Goal: Task Accomplishment & Management: Manage account settings

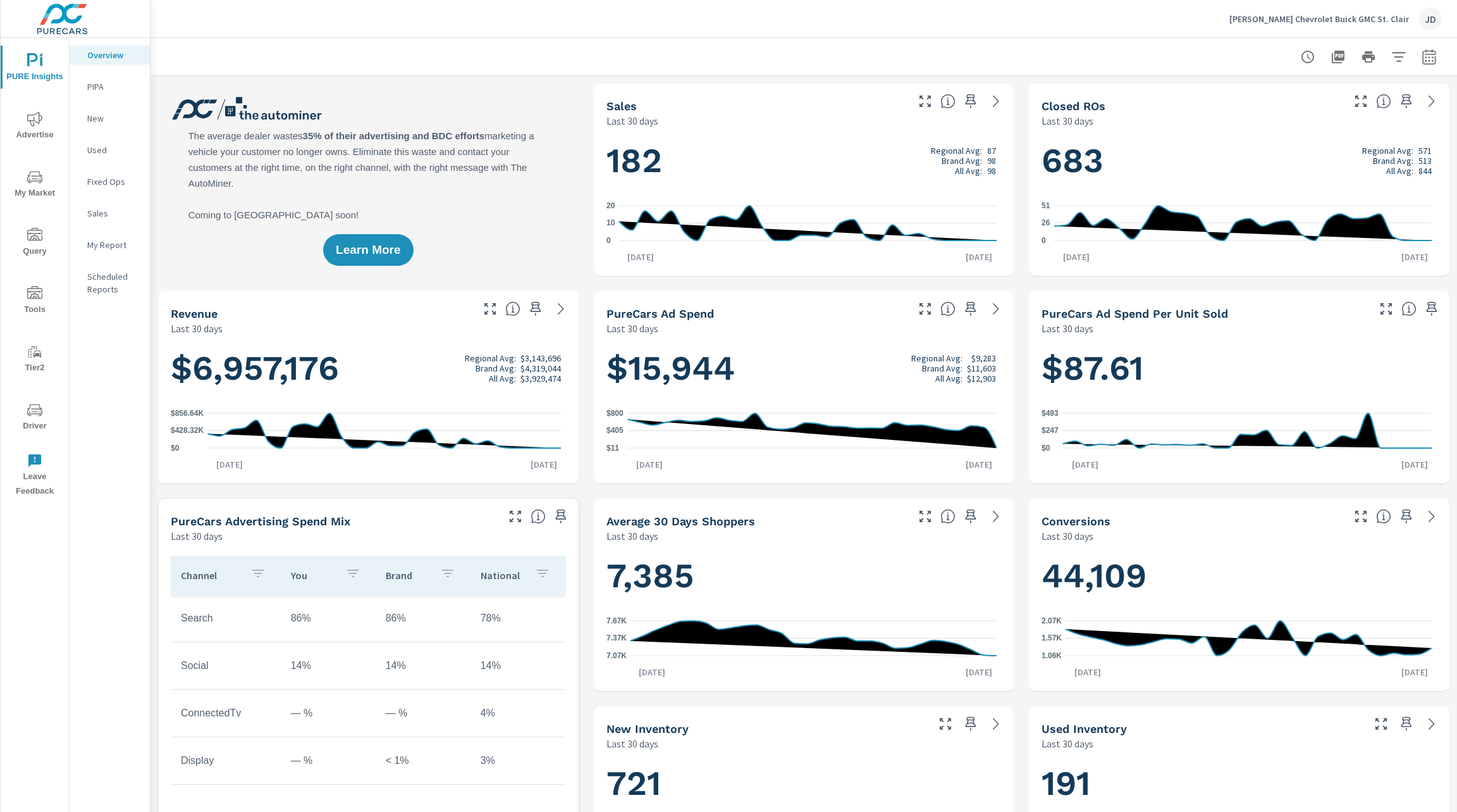
scroll to position [1, 0]
click at [35, 302] on span "Tools" at bounding box center [35, 301] width 61 height 31
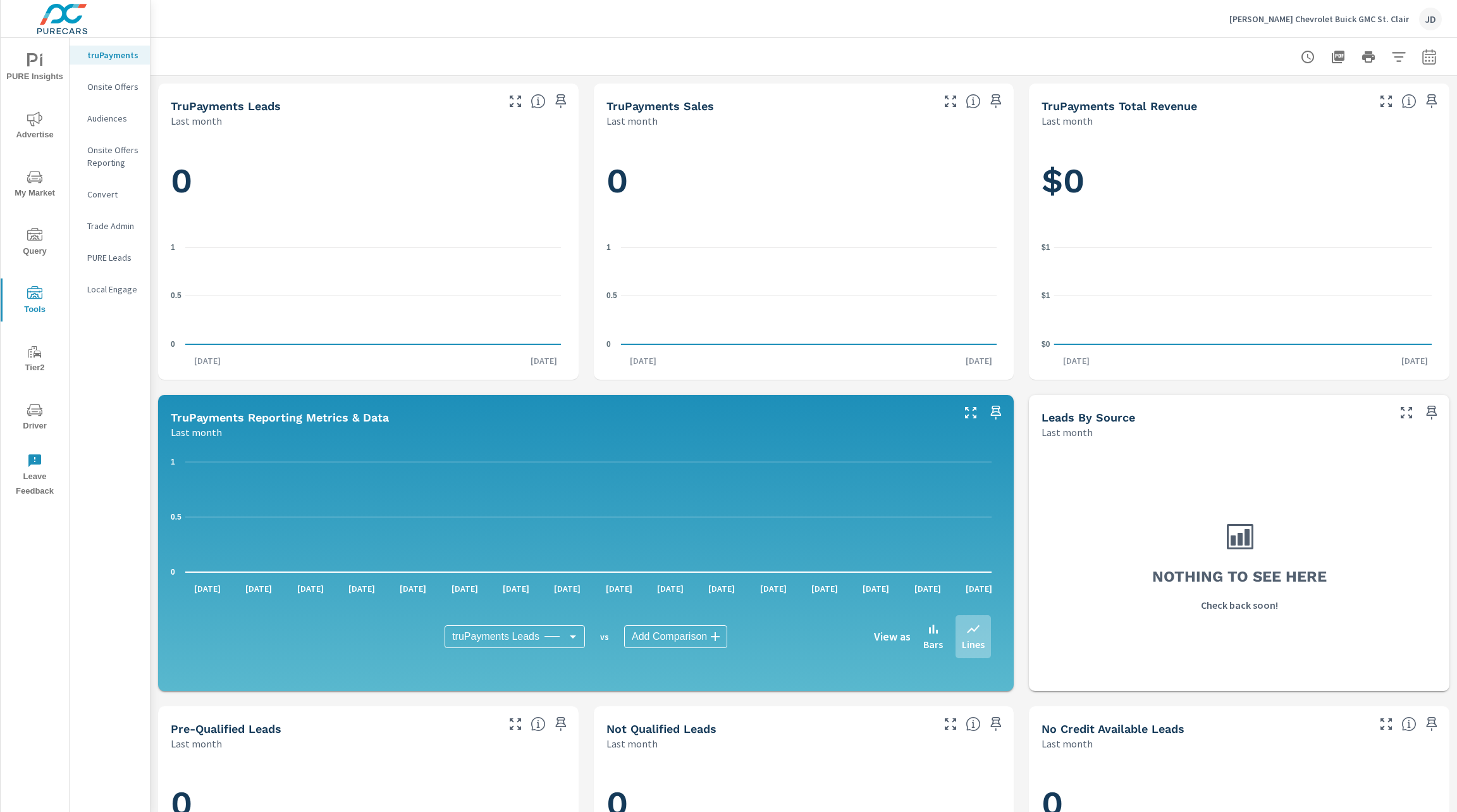
click at [37, 407] on icon "nav menu" at bounding box center [35, 410] width 15 height 15
click at [36, 425] on span "Driver" at bounding box center [35, 417] width 61 height 31
click at [33, 299] on icon "nav menu" at bounding box center [35, 293] width 15 height 15
click at [123, 87] on p "Onsite Offers" at bounding box center [114, 87] width 52 height 13
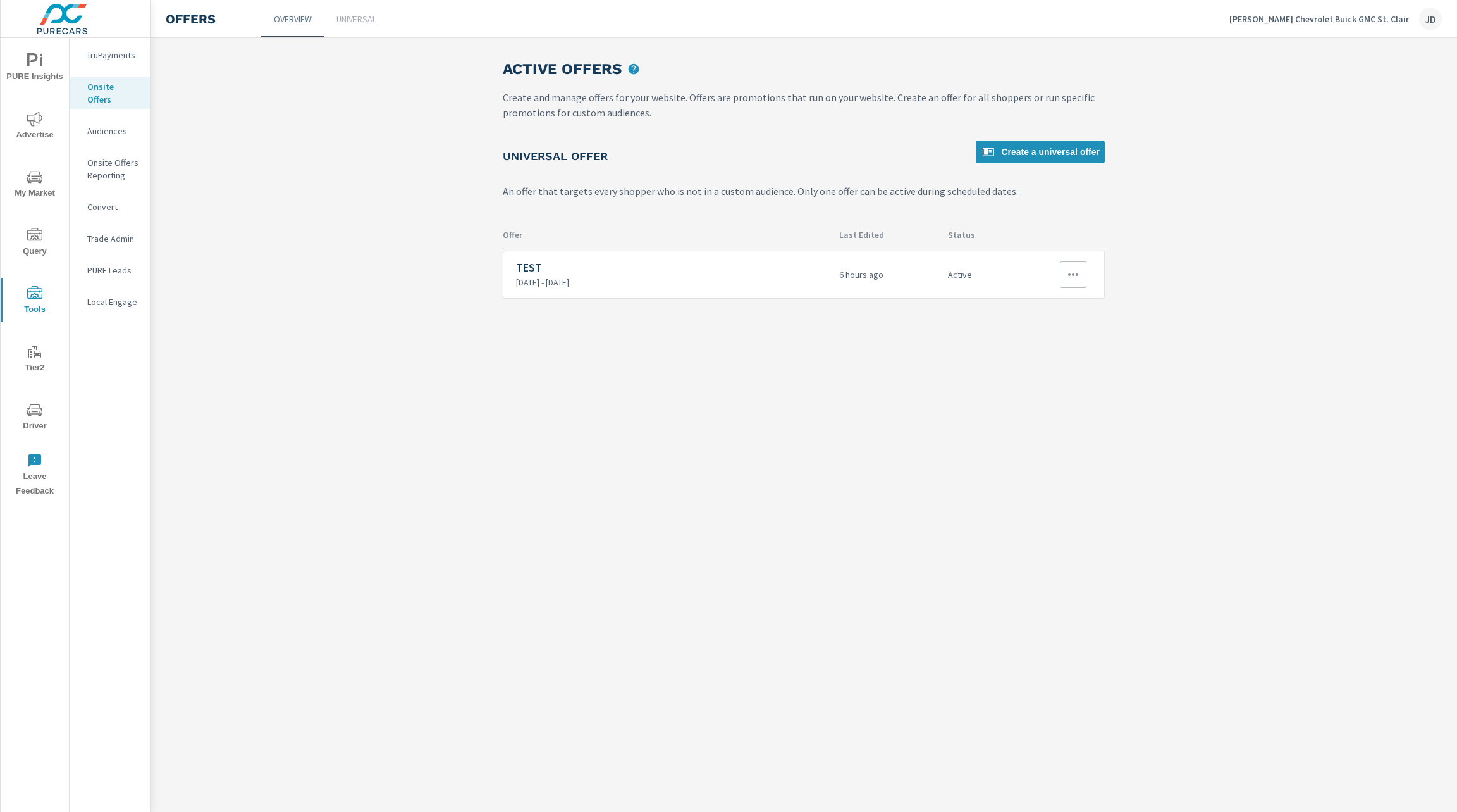
click at [864, 282] on div "6 hours ago" at bounding box center [889, 274] width 109 height 49
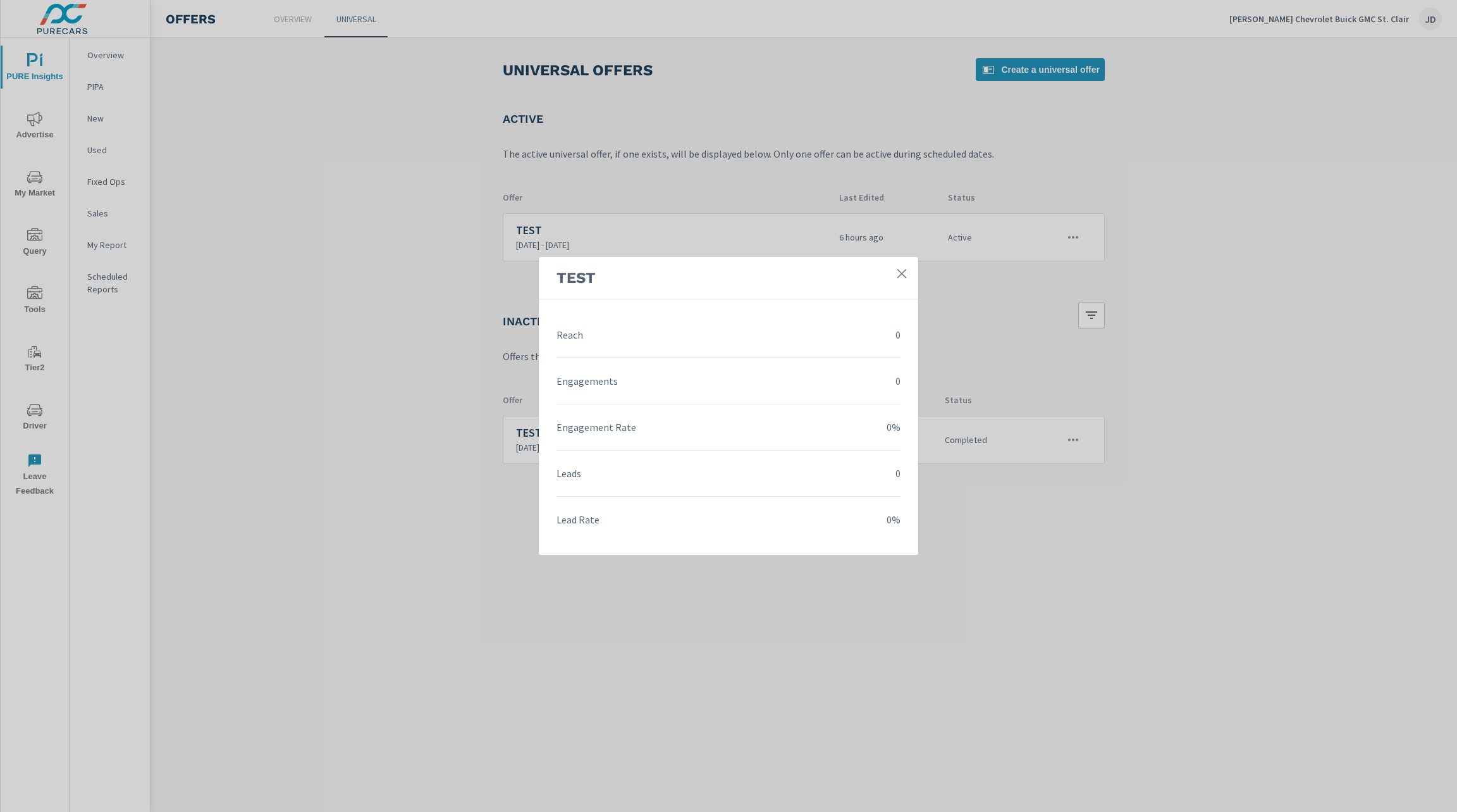
click at [904, 272] on icon at bounding box center [902, 273] width 8 height 8
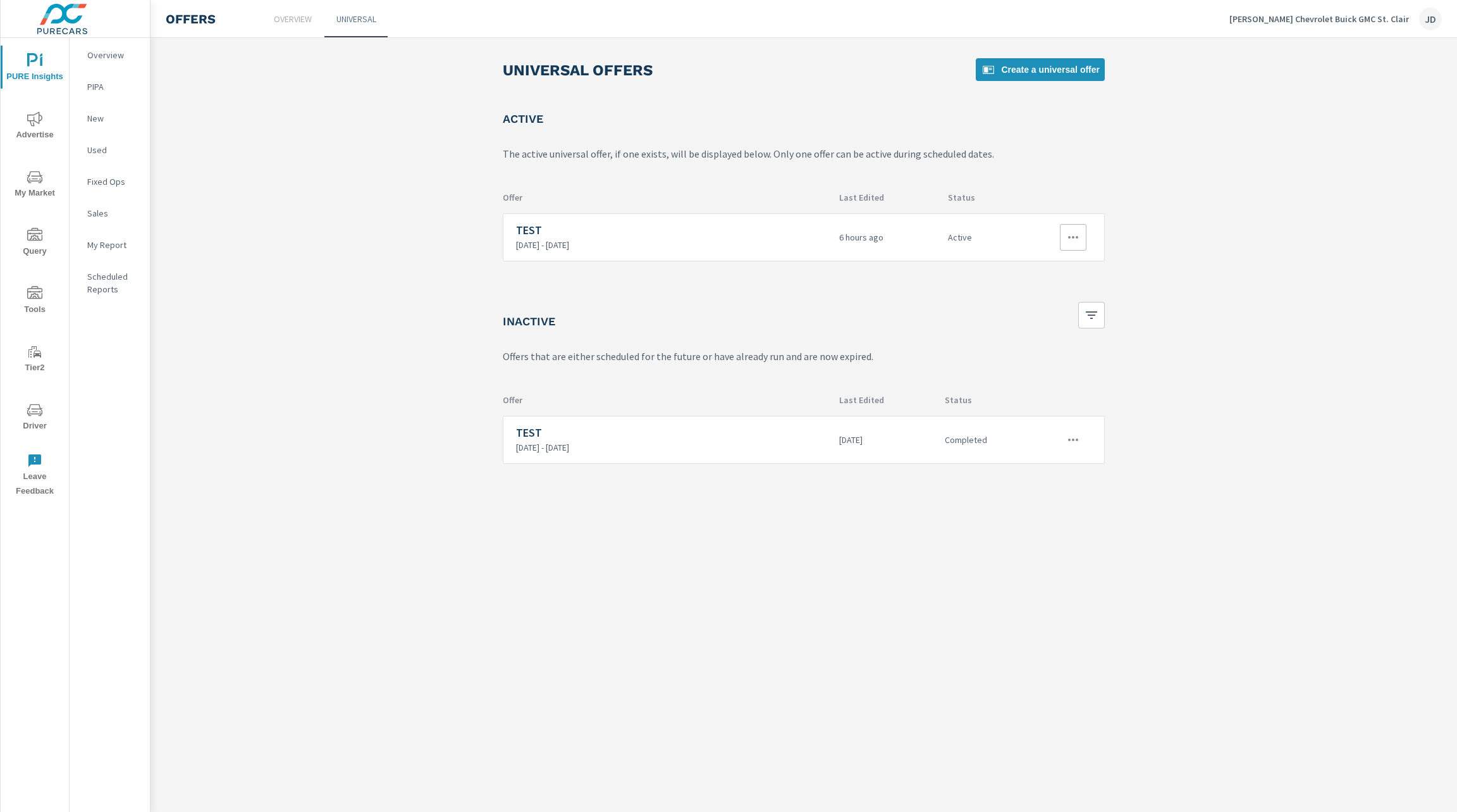
click at [1072, 236] on icon "button" at bounding box center [1073, 237] width 10 height 3
click at [1052, 327] on div "Disable" at bounding box center [1042, 329] width 34 height 15
